Goal: Transaction & Acquisition: Purchase product/service

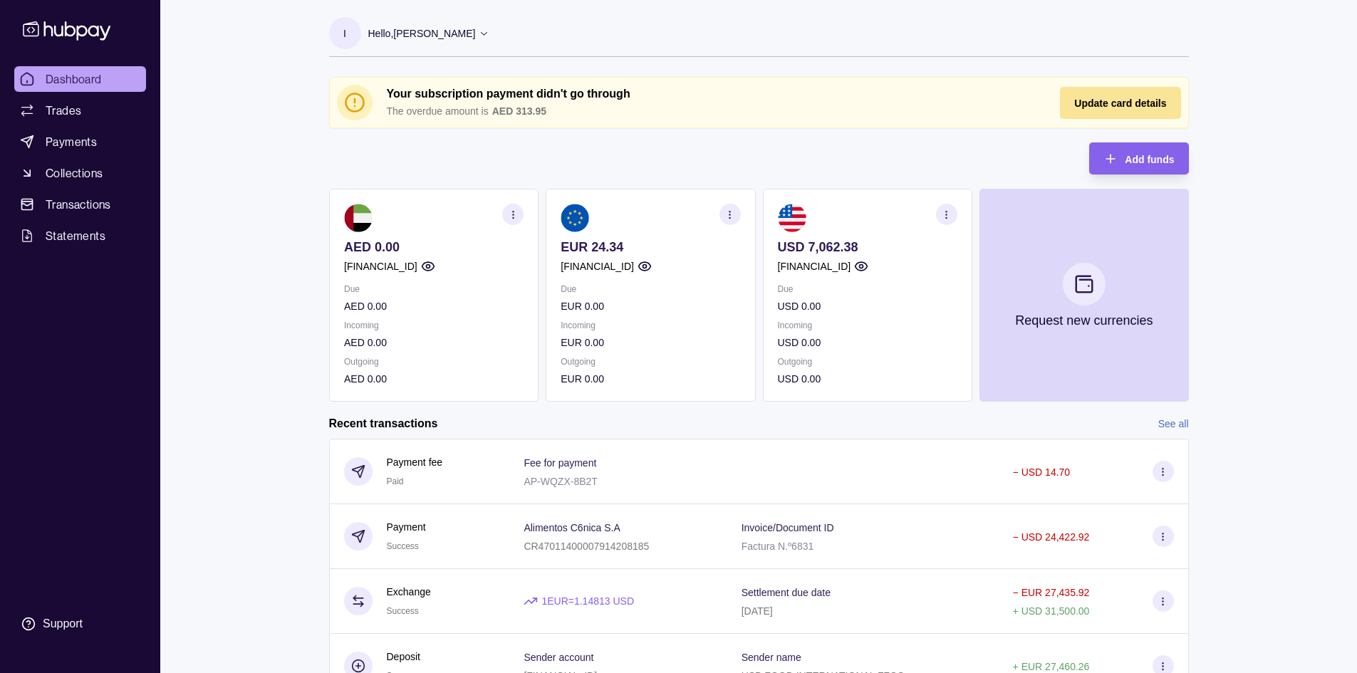
click at [1107, 100] on span "Update card details" at bounding box center [1120, 103] width 92 height 11
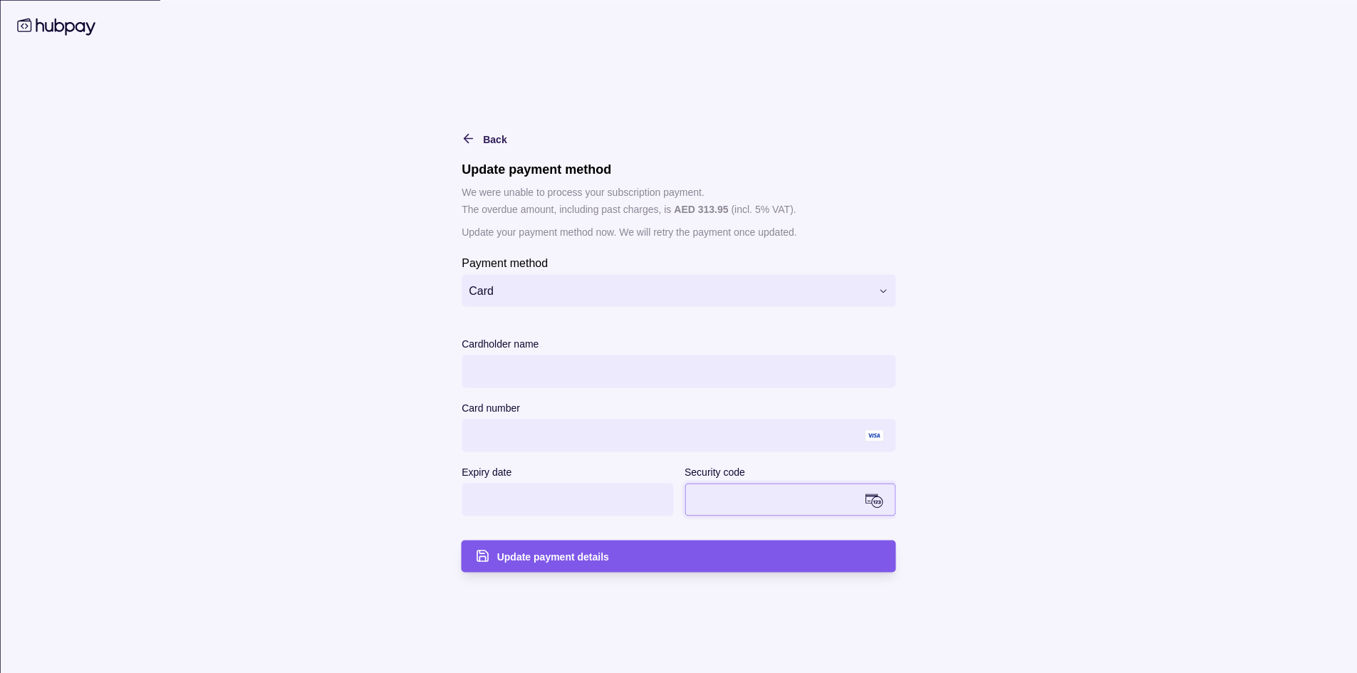
click at [725, 563] on div "Update payment details" at bounding box center [689, 556] width 385 height 17
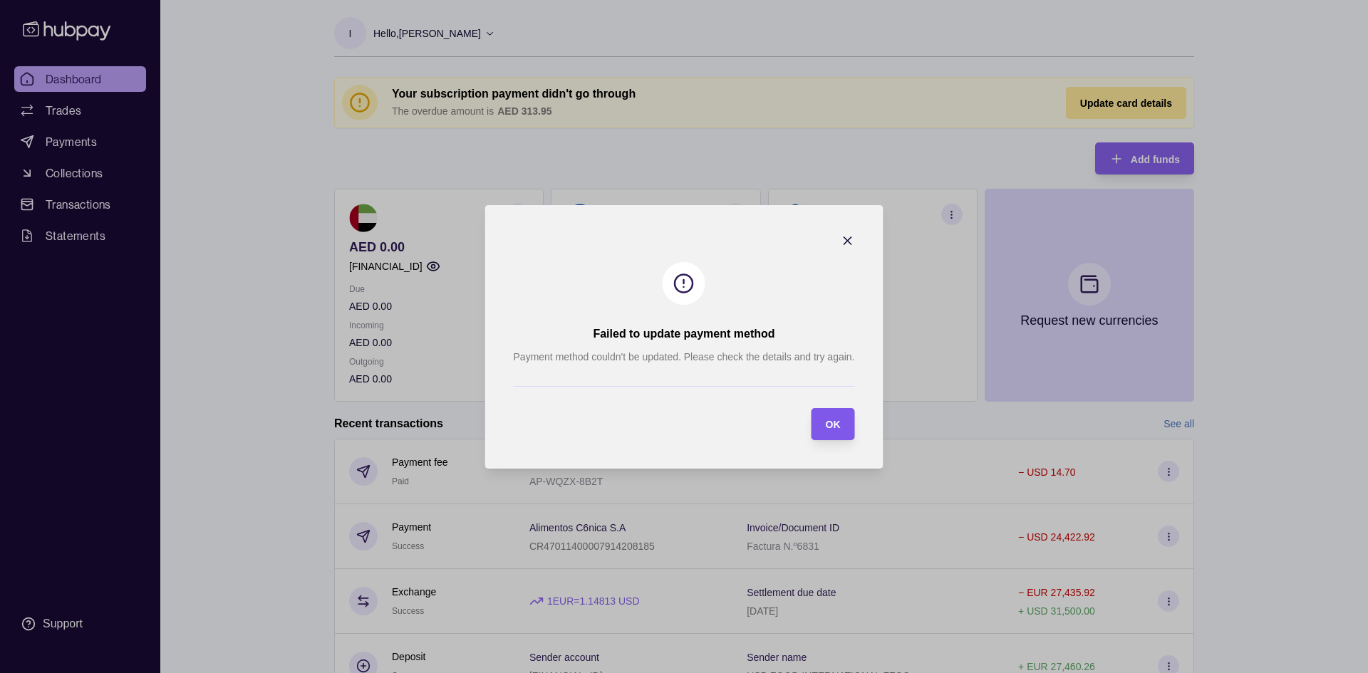
click at [838, 423] on span "OK" at bounding box center [832, 424] width 15 height 11
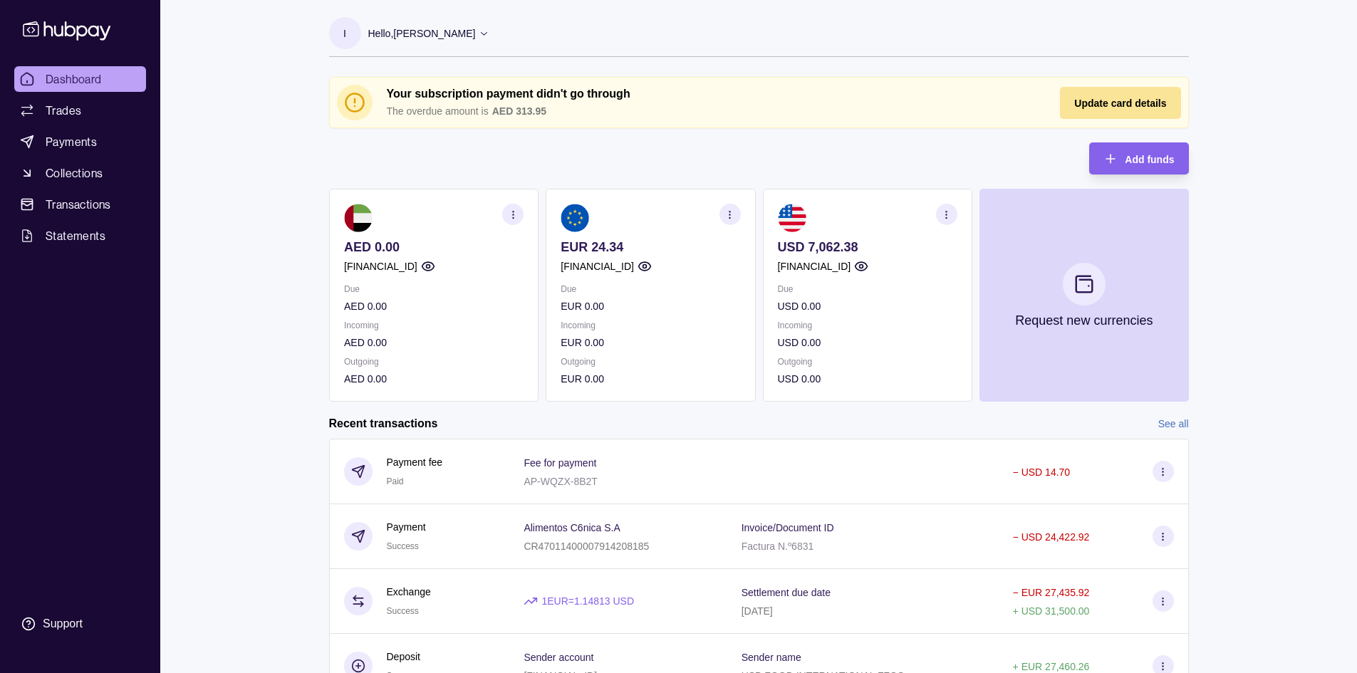
click at [1105, 100] on span "Update card details" at bounding box center [1120, 103] width 92 height 11
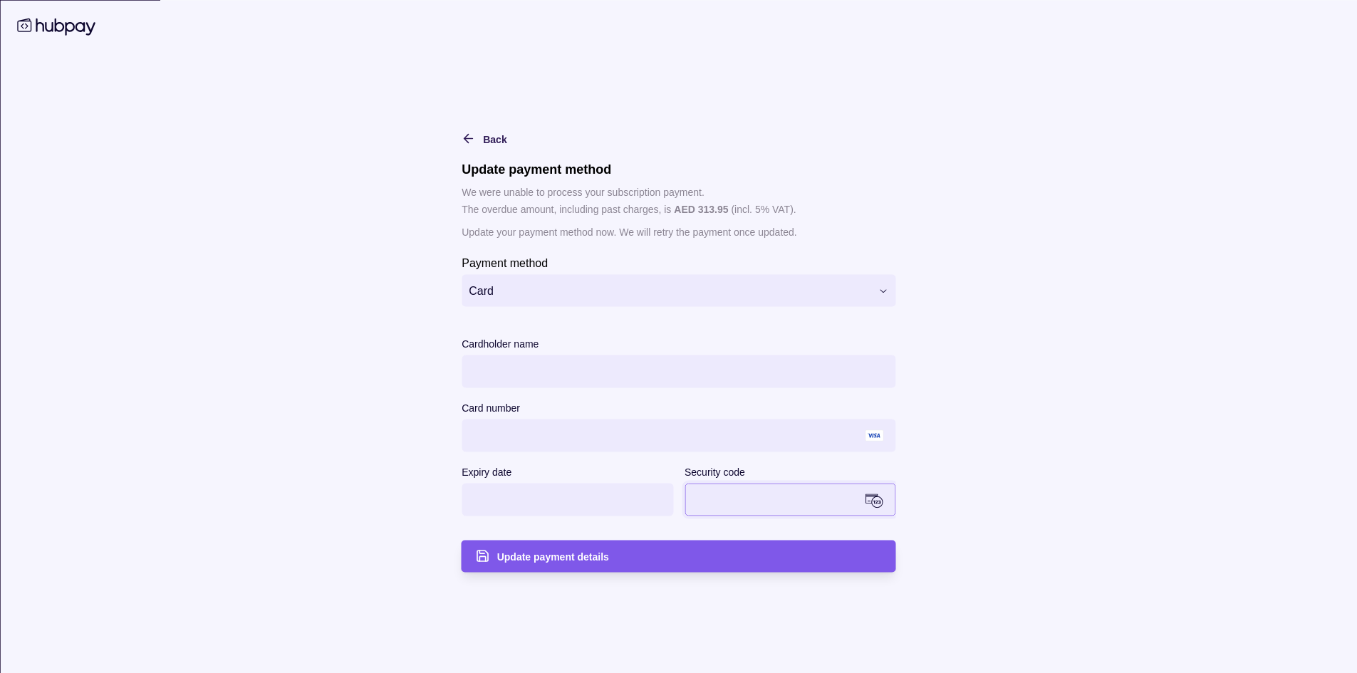
click at [752, 557] on div "Update payment details" at bounding box center [689, 556] width 385 height 17
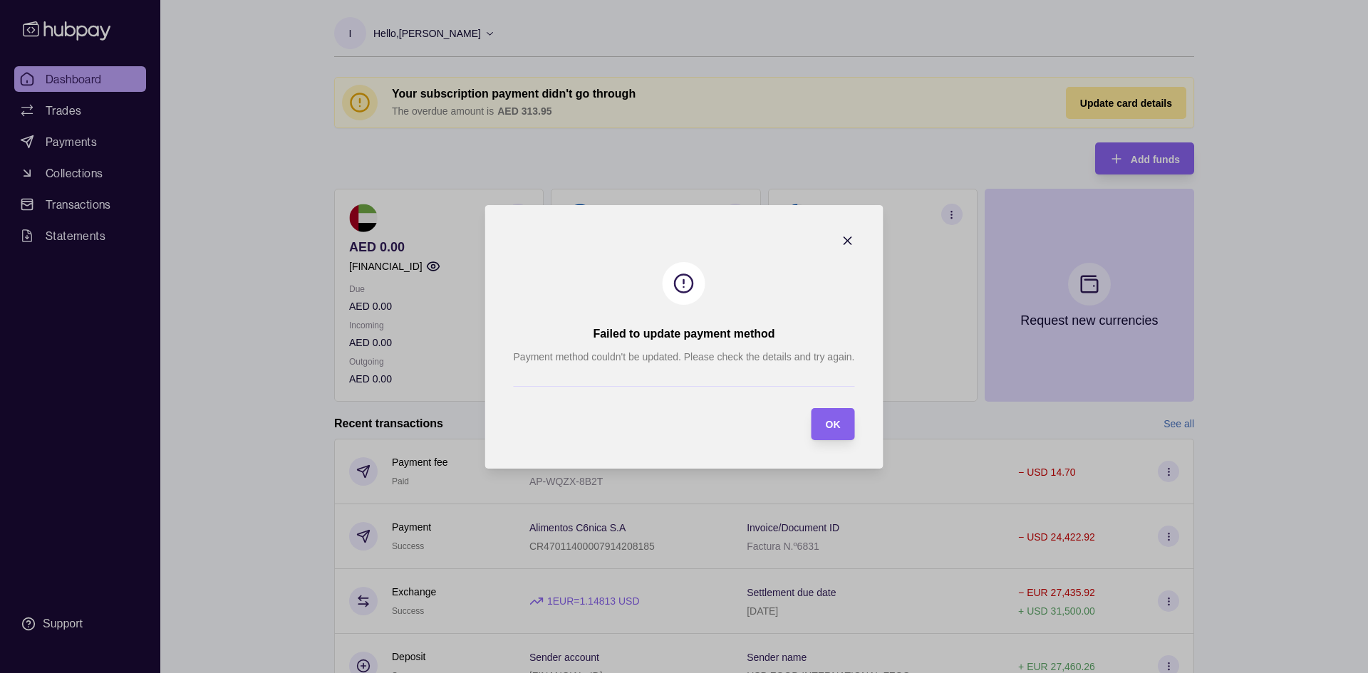
click at [851, 237] on icon "button" at bounding box center [846, 240] width 7 height 7
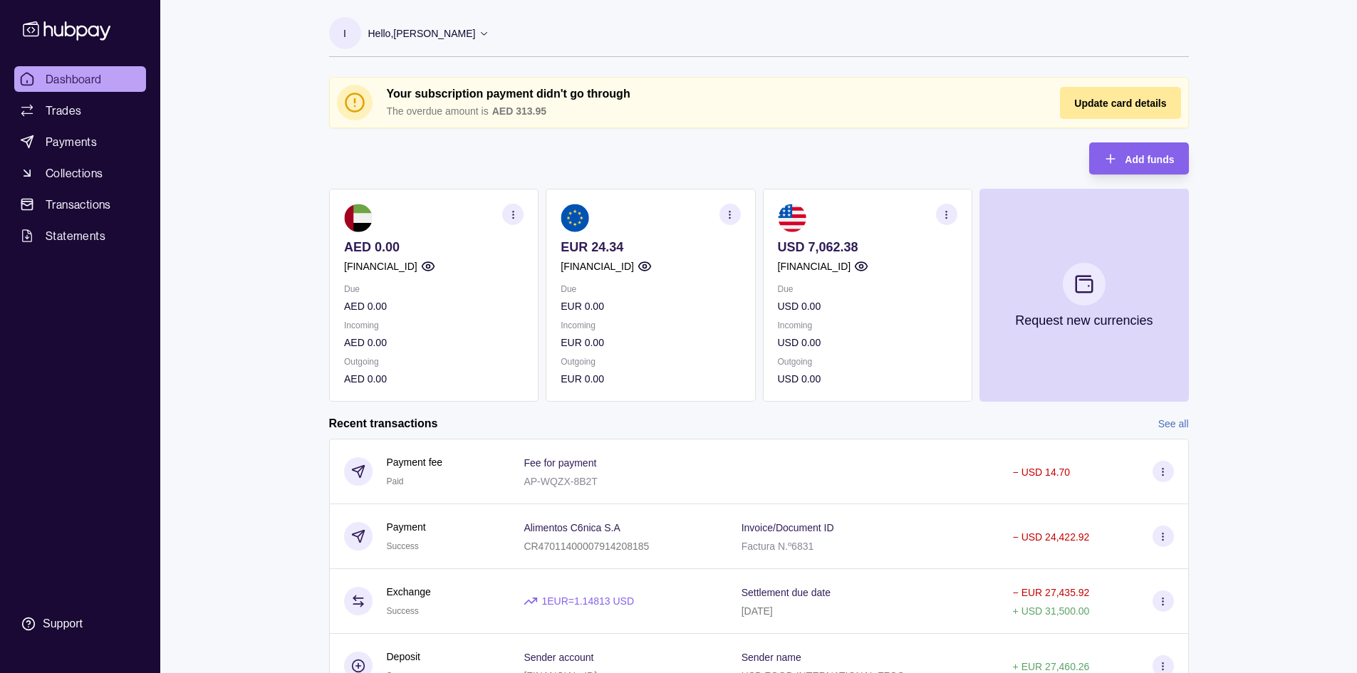
click at [513, 209] on icon "button" at bounding box center [512, 214] width 11 height 11
click at [737, 217] on section "button" at bounding box center [729, 214] width 21 height 21
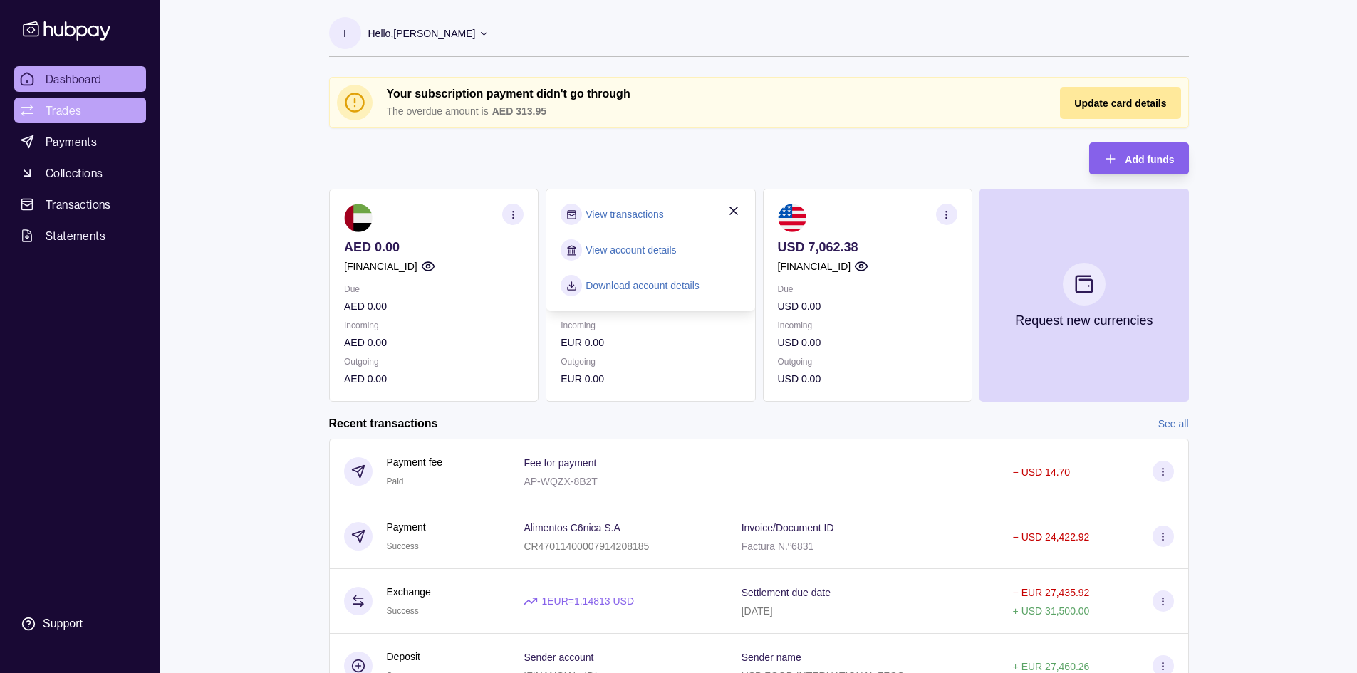
click at [93, 108] on link "Trades" at bounding box center [80, 111] width 132 height 26
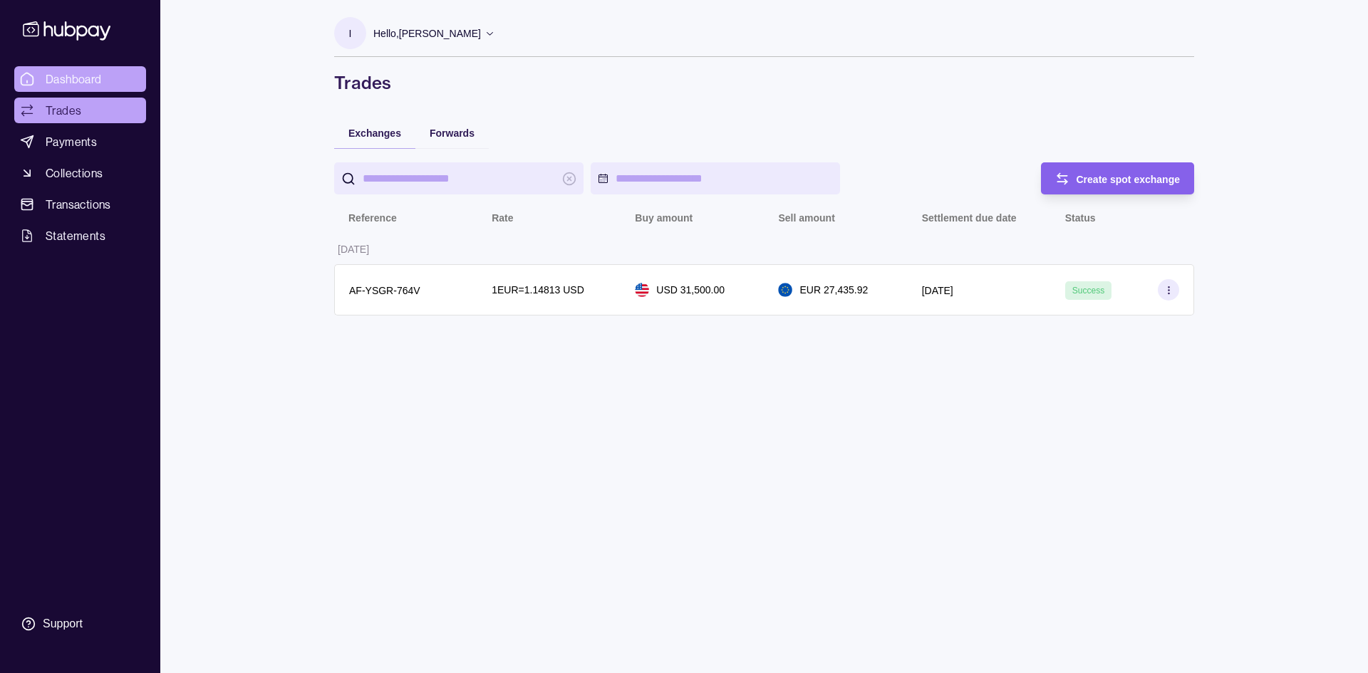
click at [97, 73] on span "Dashboard" at bounding box center [74, 79] width 56 height 17
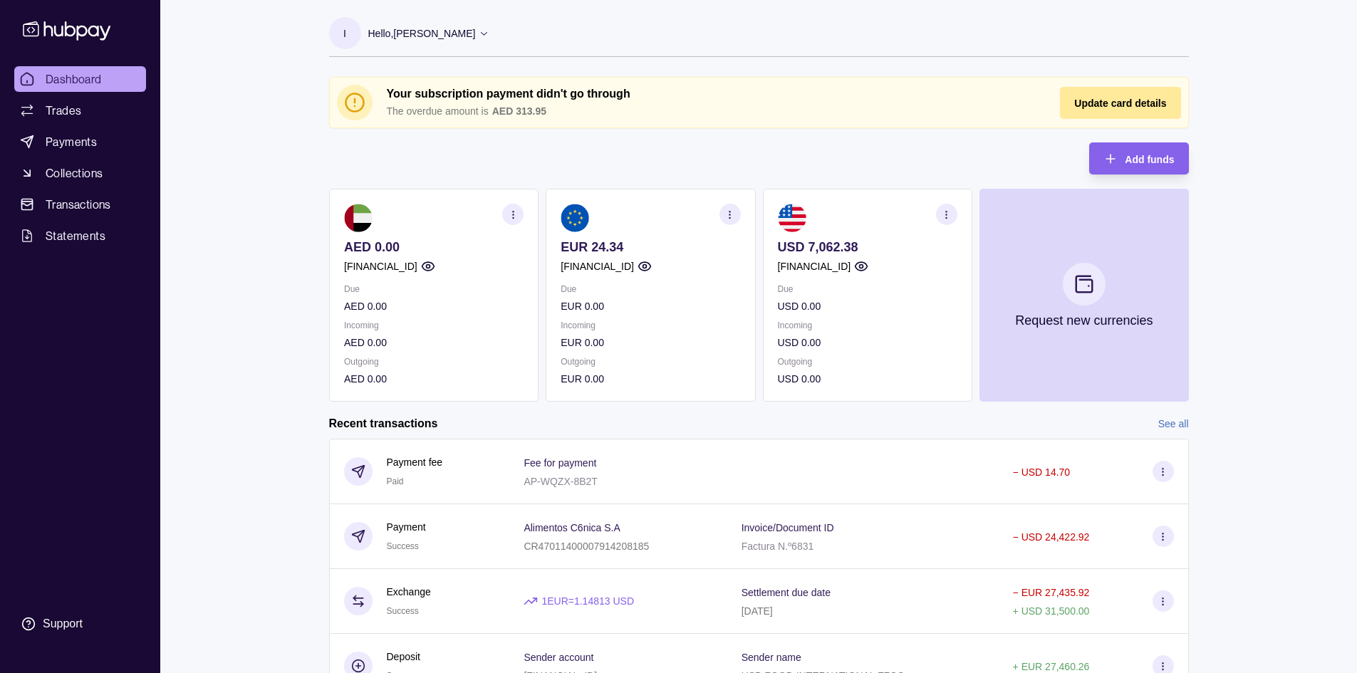
click at [513, 216] on icon "button" at bounding box center [512, 214] width 11 height 11
click at [405, 254] on link "View account details" at bounding box center [414, 250] width 90 height 16
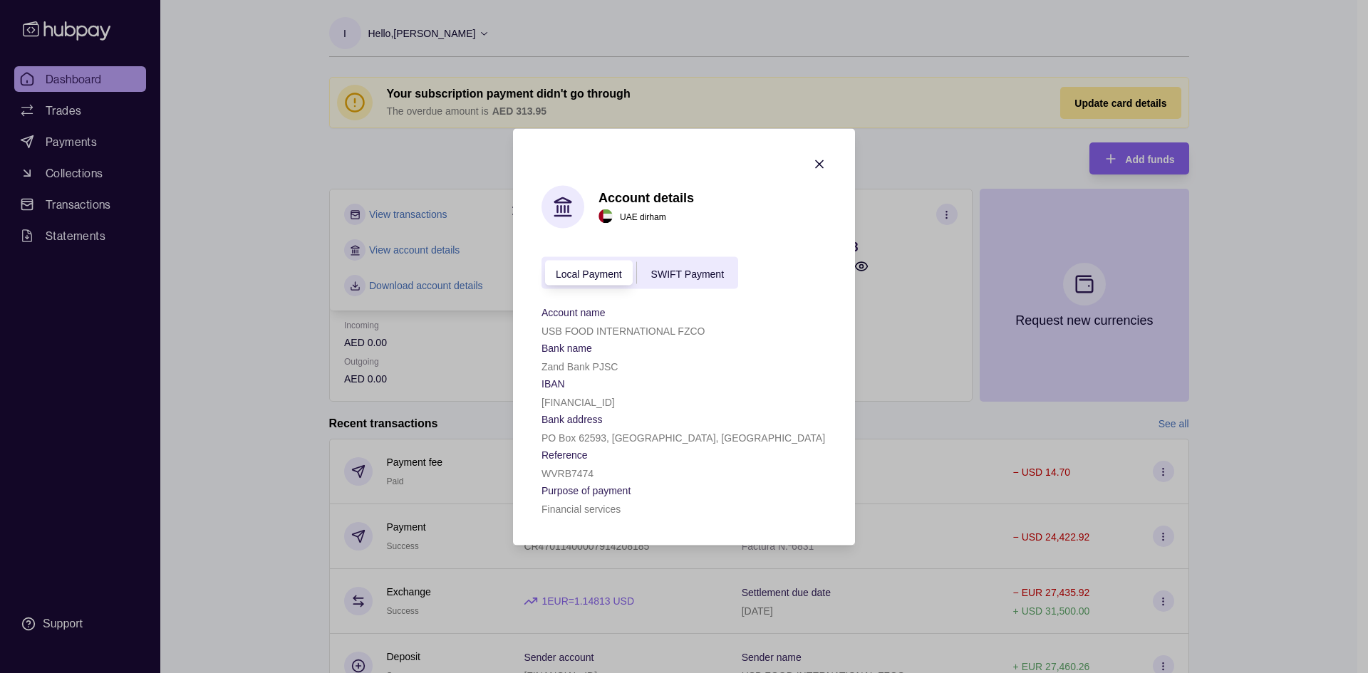
click at [819, 162] on icon "button" at bounding box center [819, 164] width 14 height 14
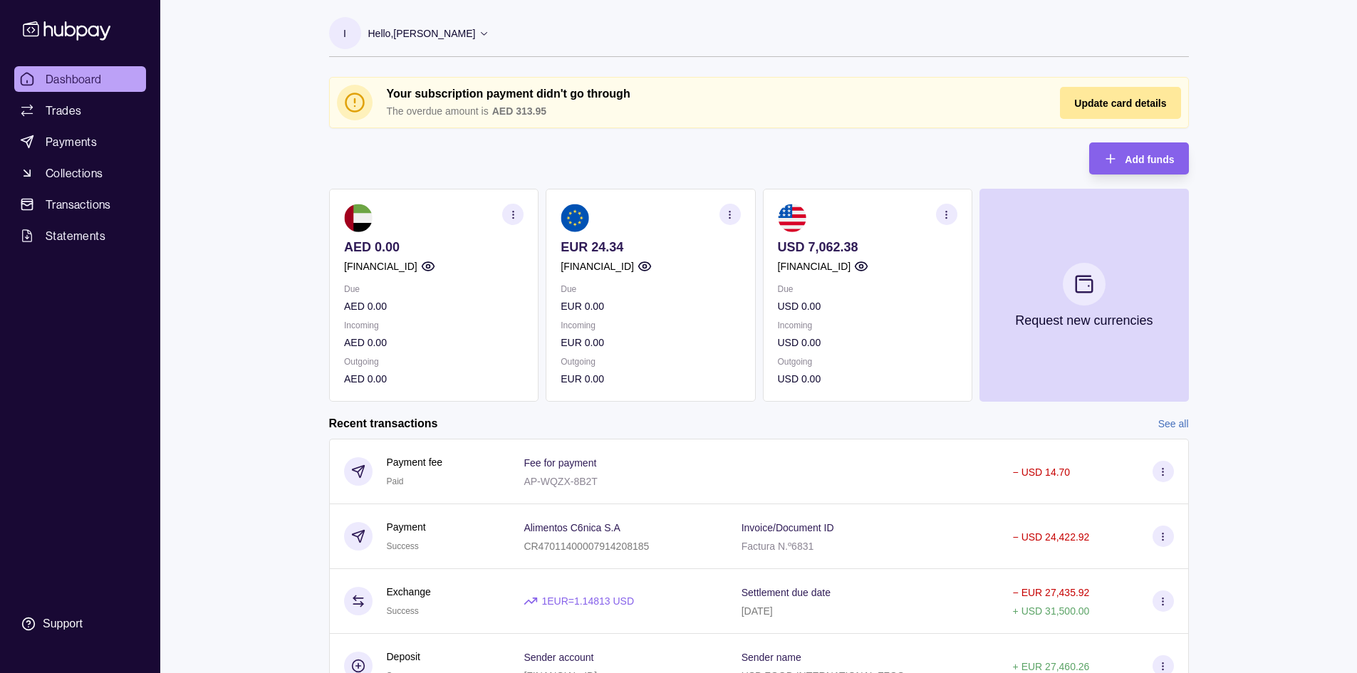
click at [729, 206] on section "button" at bounding box center [729, 214] width 21 height 21
click at [879, 342] on p "USD 0.00" at bounding box center [867, 343] width 180 height 16
click at [91, 196] on span "Transactions" at bounding box center [79, 204] width 66 height 17
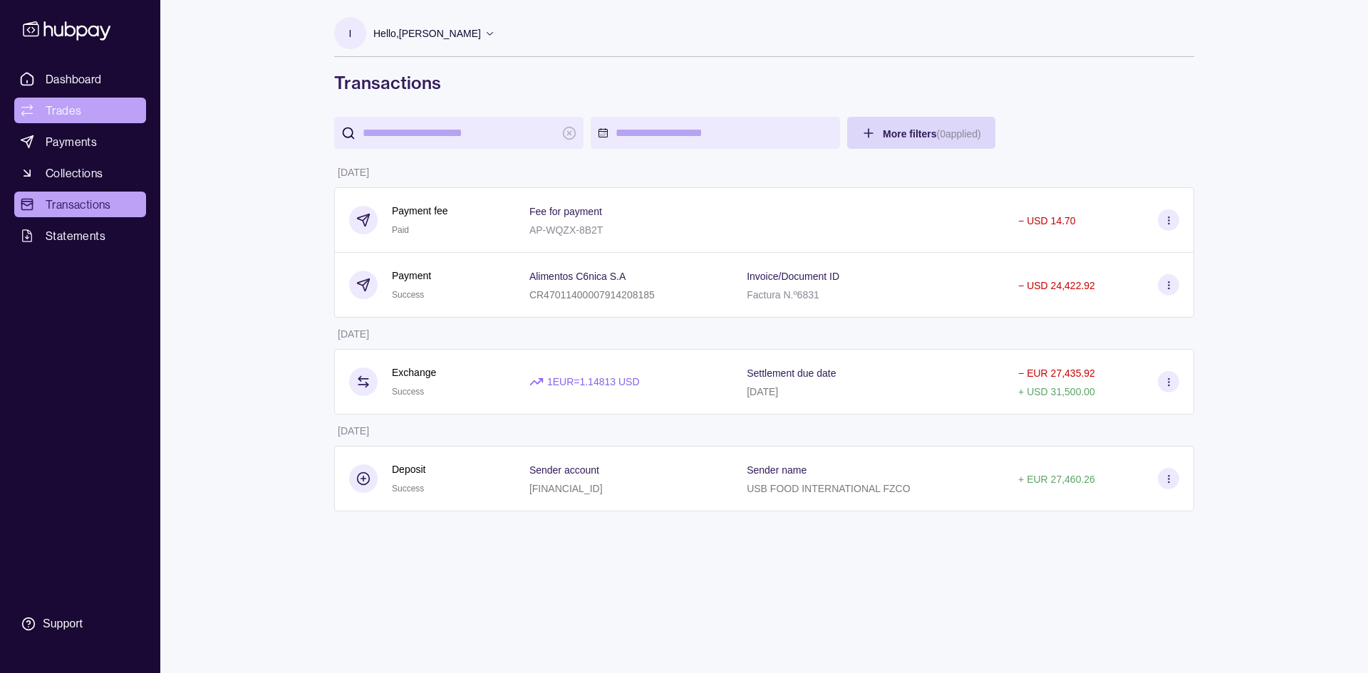
click at [90, 110] on link "Trades" at bounding box center [80, 111] width 132 height 26
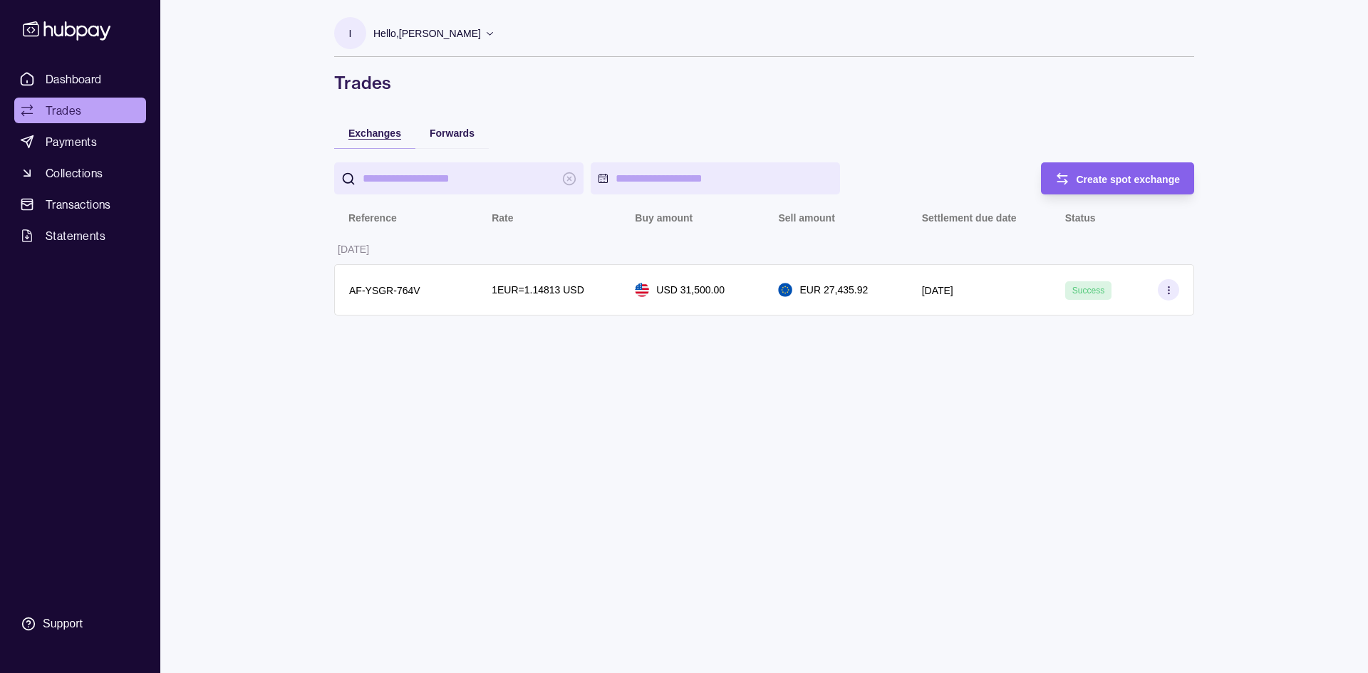
click at [381, 137] on span "Exchanges" at bounding box center [374, 133] width 53 height 11
click at [1088, 180] on span "Create spot exchange" at bounding box center [1128, 179] width 104 height 11
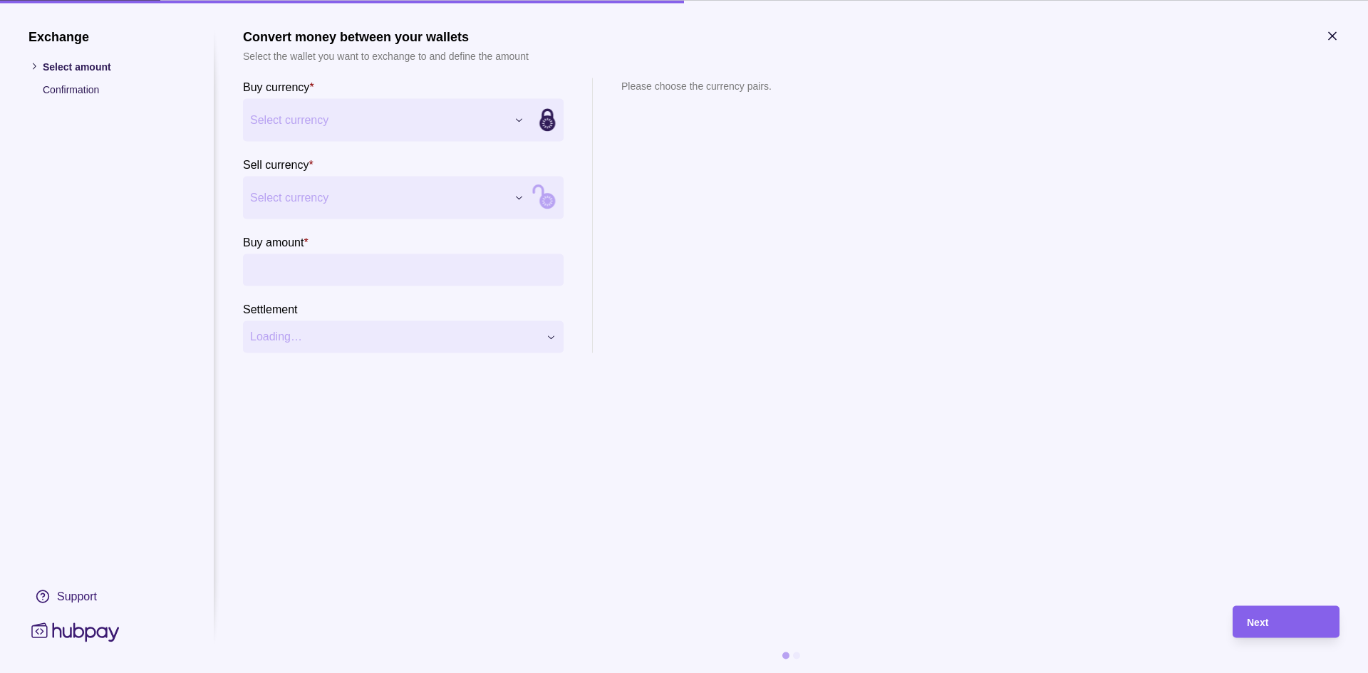
click at [487, 672] on div "Exchange Select amount Confirmation Support Convert money between your wallets …" at bounding box center [684, 673] width 1368 height 0
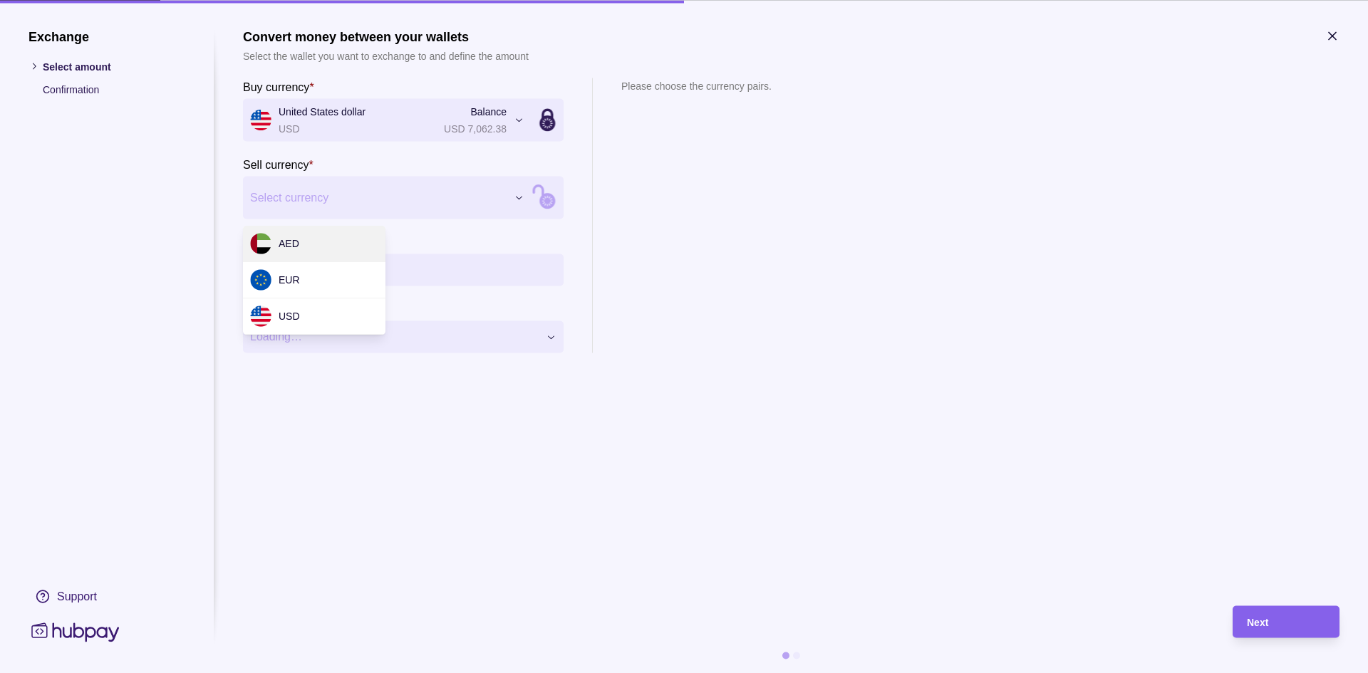
click at [473, 672] on div "Exchange Select amount Confirmation Support Convert money between your wallets …" at bounding box center [684, 673] width 1368 height 0
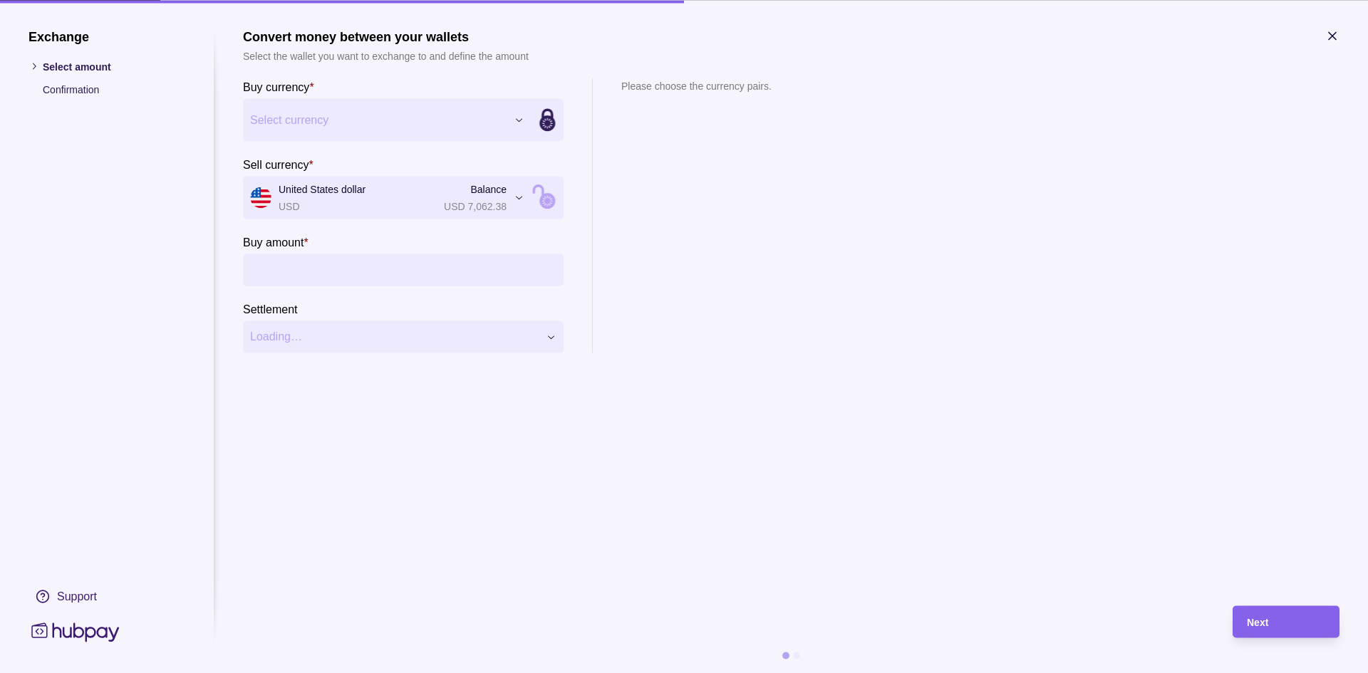
click at [414, 672] on div "Exchange Select amount Confirmation Support Convert money between your wallets …" at bounding box center [684, 673] width 1368 height 0
click at [314, 269] on input "Buy amount *" at bounding box center [418, 270] width 278 height 32
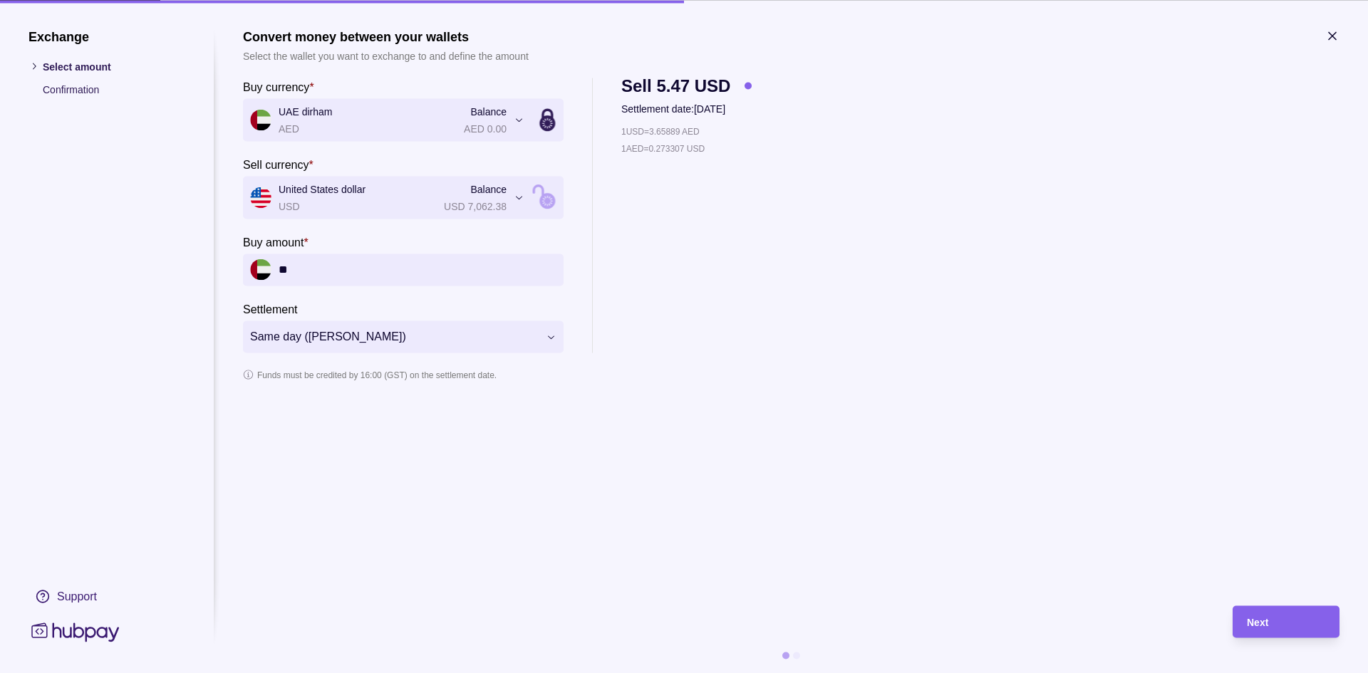
type input "*"
type input "*****"
click at [987, 356] on section "**********" at bounding box center [791, 230] width 1096 height 305
click at [1274, 626] on div "Next" at bounding box center [1286, 621] width 78 height 17
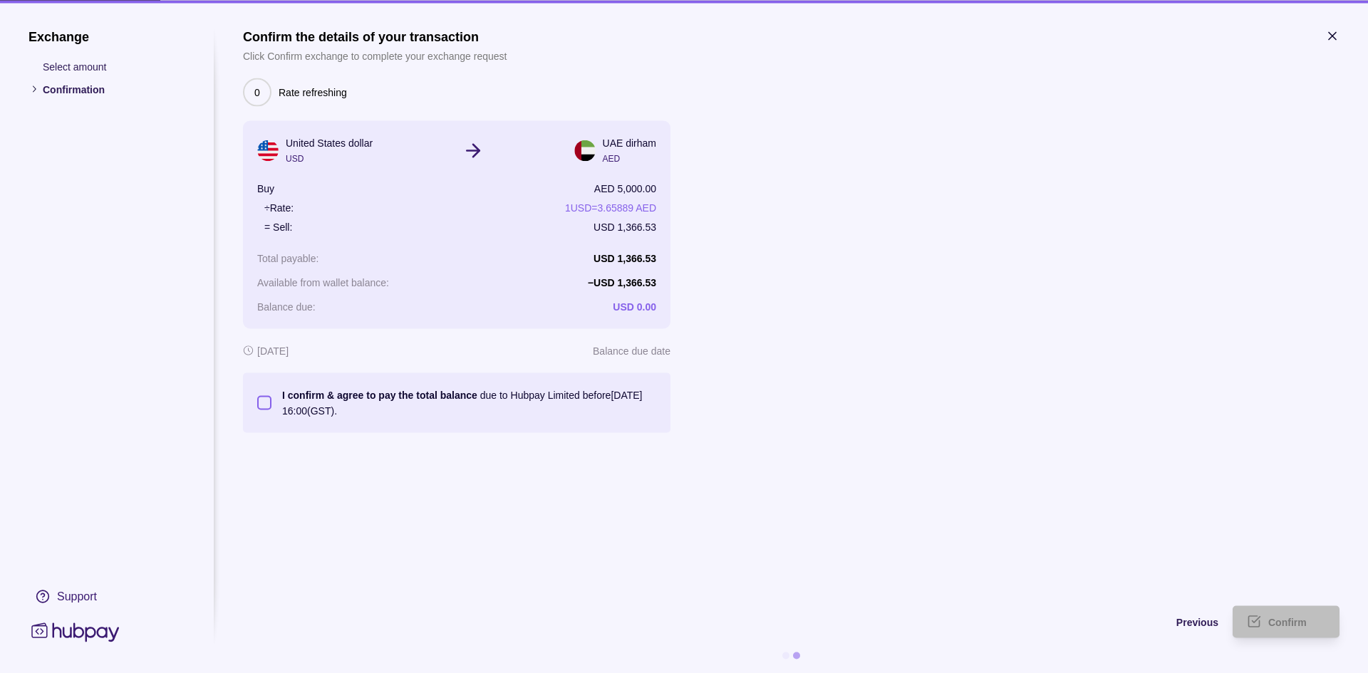
click at [263, 399] on button "I confirm & agree to pay the total balance due to Hubpay Limited before 18 Aug …" at bounding box center [264, 402] width 14 height 14
click at [1283, 617] on span "Confirm" at bounding box center [1287, 622] width 38 height 11
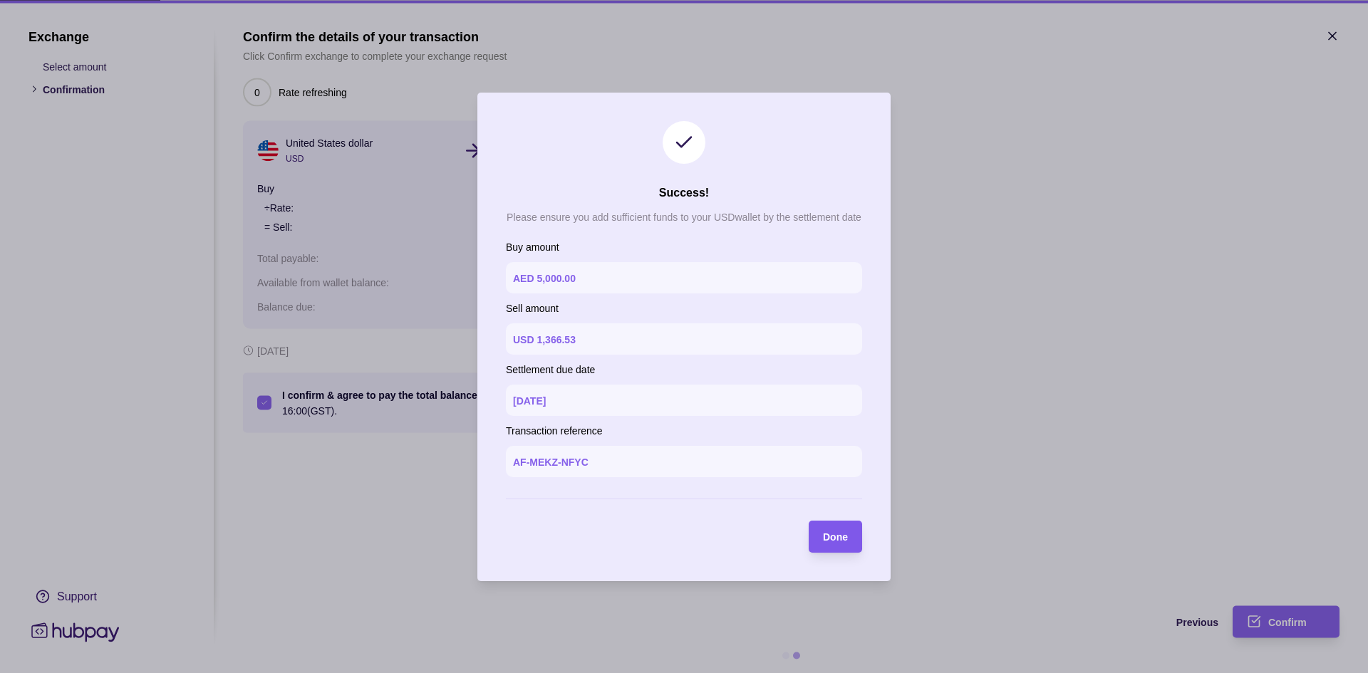
click at [832, 532] on span "Done" at bounding box center [835, 536] width 25 height 11
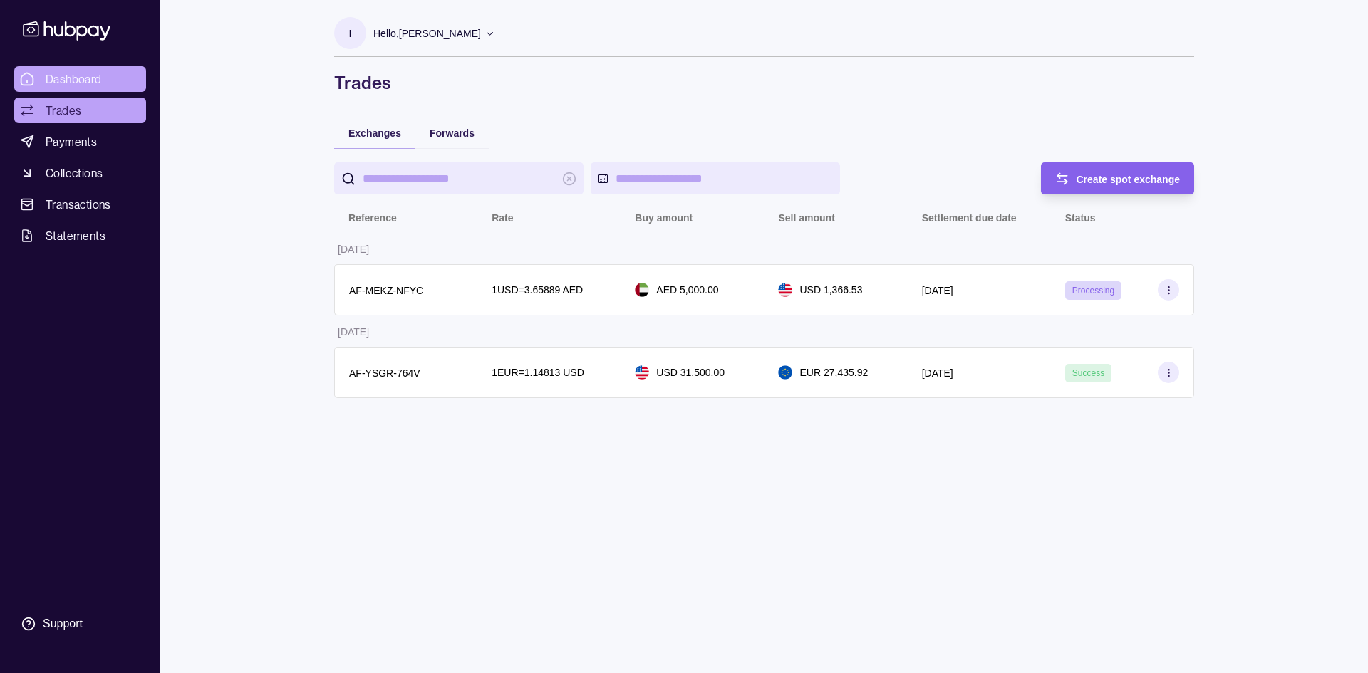
click at [67, 68] on link "Dashboard" at bounding box center [80, 79] width 132 height 26
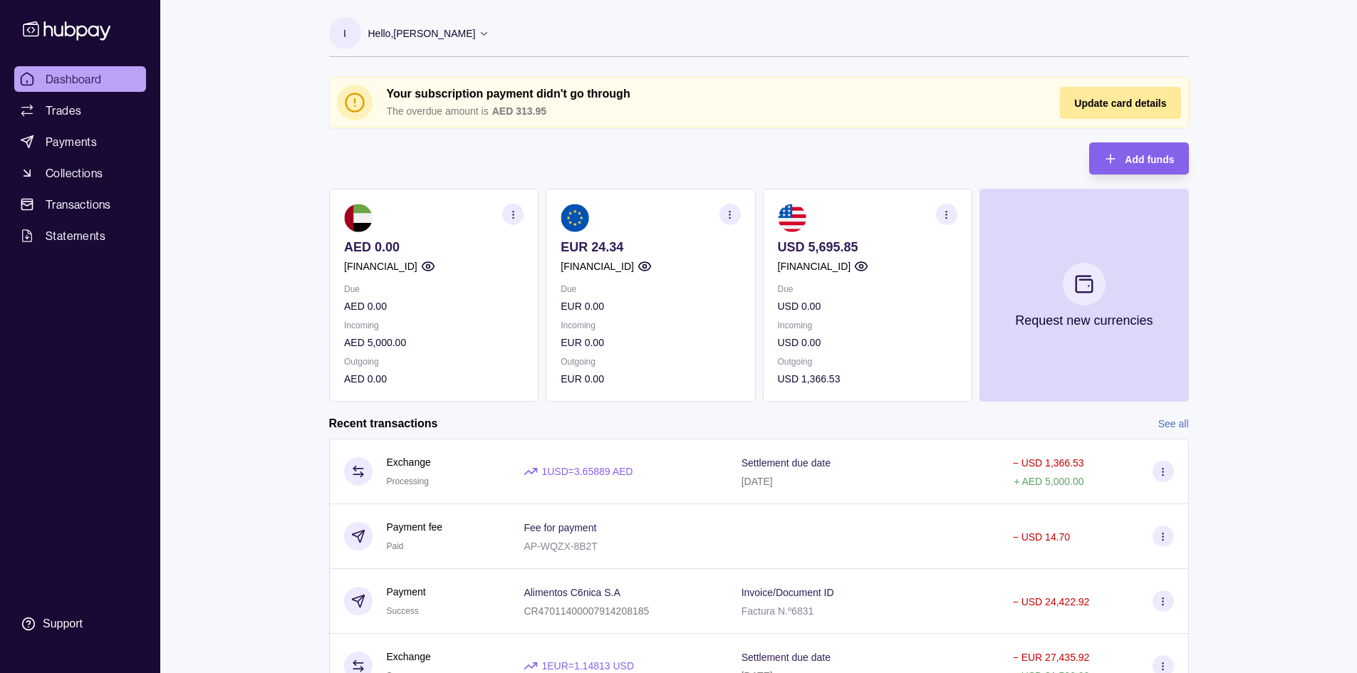
click at [76, 83] on span "Dashboard" at bounding box center [74, 79] width 56 height 17
click at [105, 78] on link "Dashboard" at bounding box center [80, 79] width 132 height 26
click at [131, 79] on link "Dashboard" at bounding box center [80, 79] width 132 height 26
click at [58, 71] on span "Dashboard" at bounding box center [74, 79] width 56 height 17
click at [1125, 115] on div "Update card details" at bounding box center [1109, 103] width 113 height 32
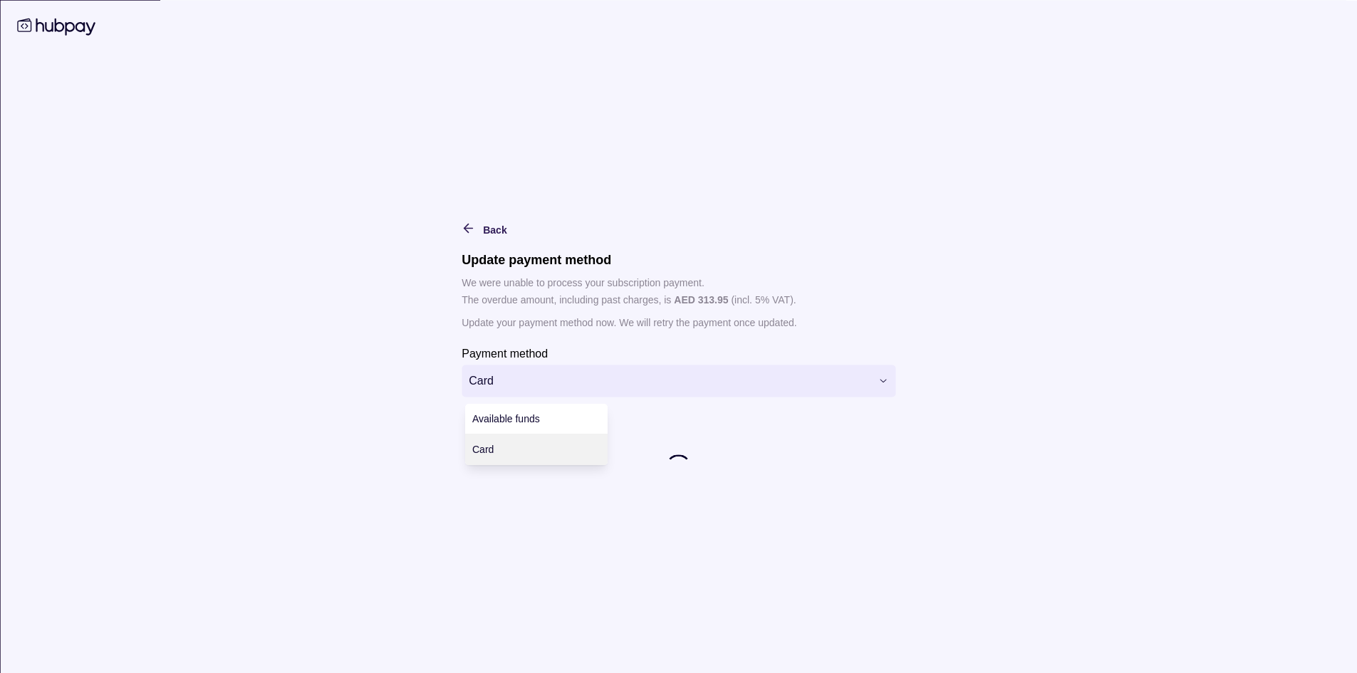
click at [828, 370] on html "Dashboard Trades Payments Collections Transactions Statements Support I Hello, …" at bounding box center [678, 404] width 1357 height 809
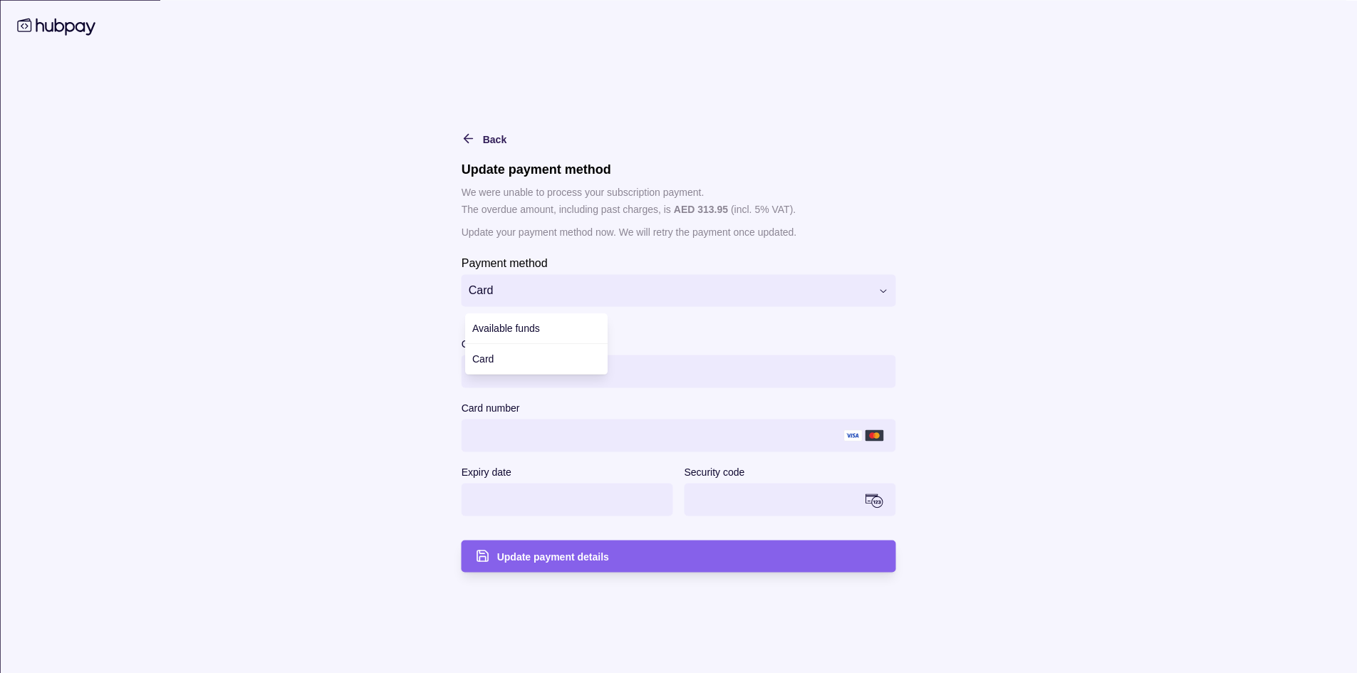
click at [511, 417] on html "Dashboard Trades Payments Collections Transactions Statements Support I Hello, …" at bounding box center [678, 404] width 1357 height 809
click at [522, 286] on html "Dashboard Trades Payments Collections Transactions Statements Support I Hello, …" at bounding box center [678, 404] width 1357 height 809
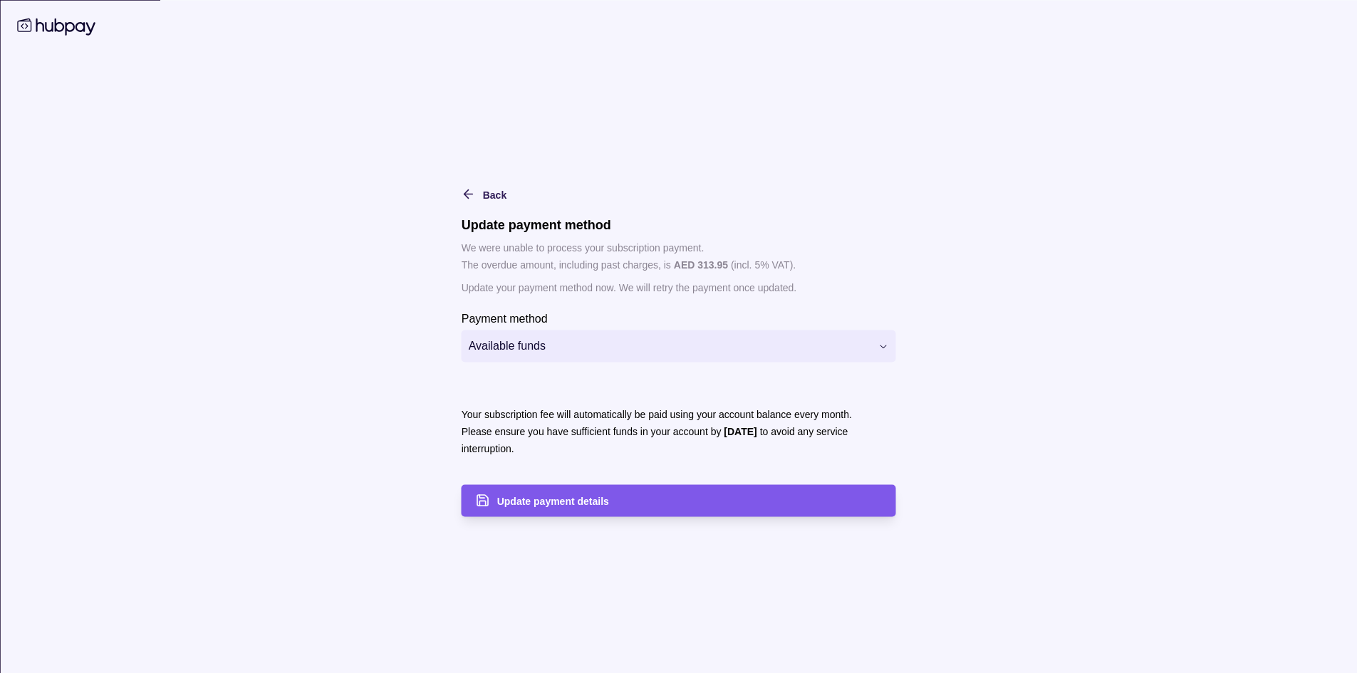
click at [598, 504] on span "Update payment details" at bounding box center [553, 501] width 112 height 11
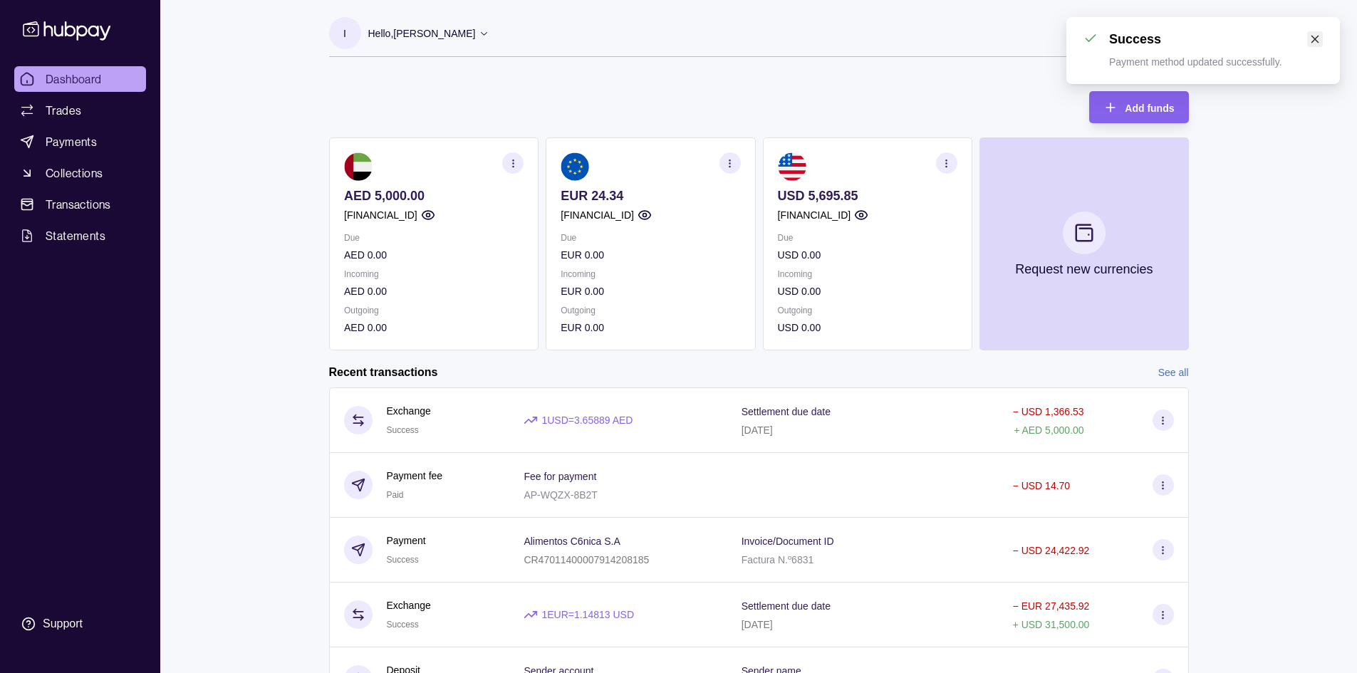
click at [1316, 37] on icon "close" at bounding box center [1315, 39] width 10 height 10
click at [77, 74] on span "Dashboard" at bounding box center [74, 79] width 56 height 17
click at [116, 68] on link "Dashboard" at bounding box center [80, 79] width 132 height 26
